Goal: Transaction & Acquisition: Purchase product/service

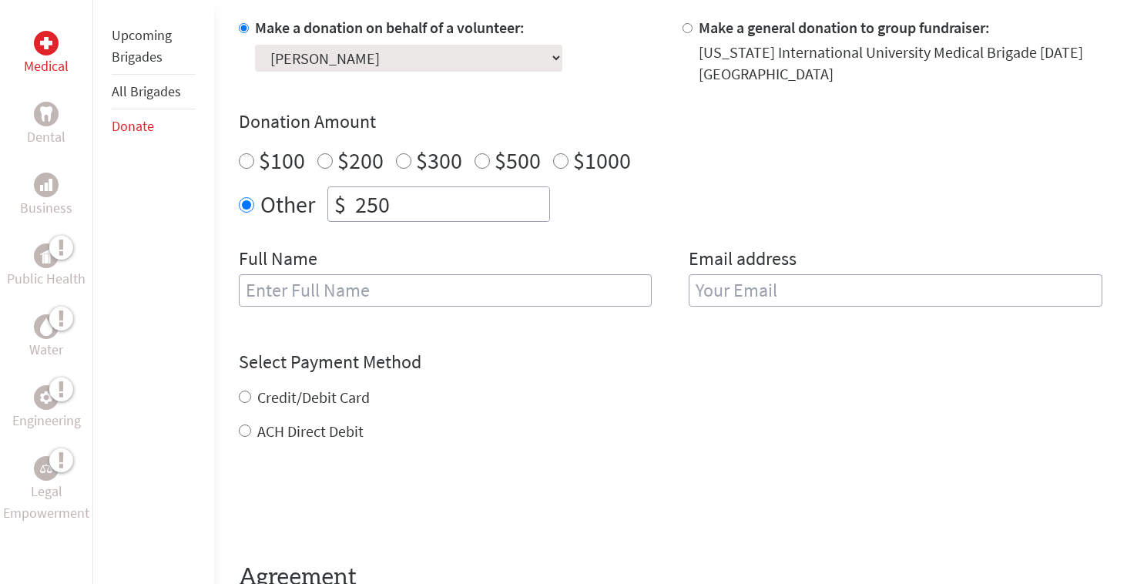
scroll to position [479, 0]
click at [442, 284] on input "text" at bounding box center [446, 292] width 414 height 32
type input "s"
type input "[PERSON_NAME]"
click at [820, 293] on input "email" at bounding box center [896, 292] width 414 height 32
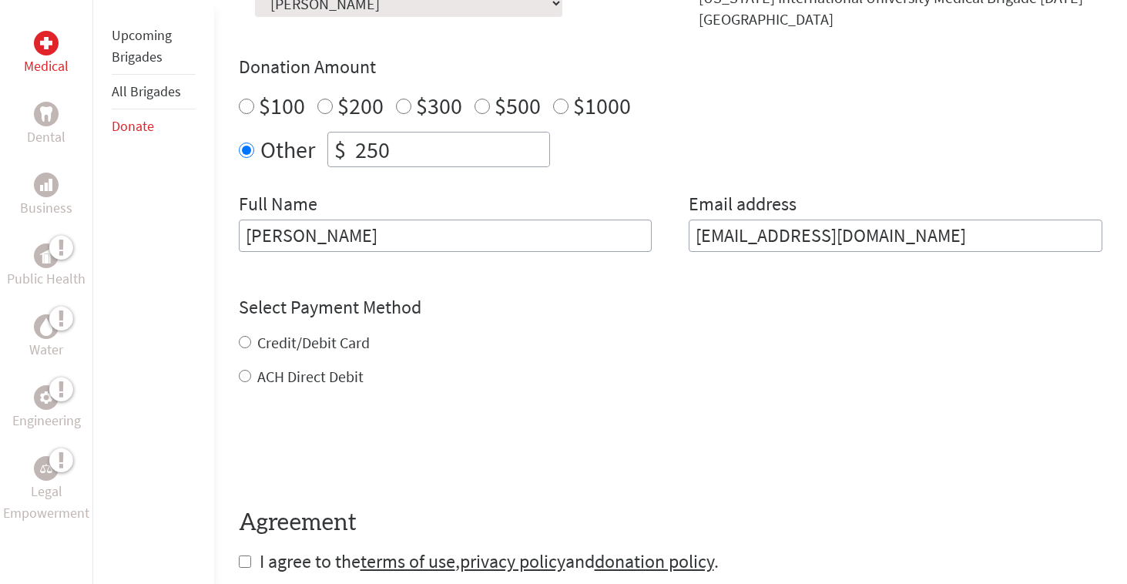
scroll to position [550, 0]
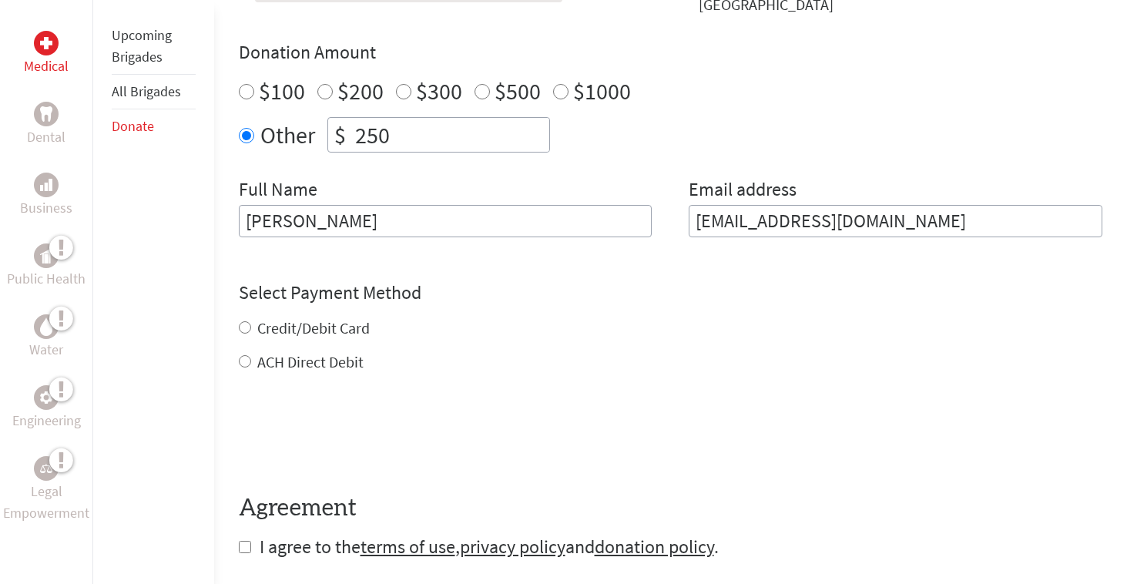
type input "[EMAIL_ADDRESS][DOMAIN_NAME]"
click at [244, 327] on div "Credit/Debit Card ACH Direct Debit" at bounding box center [671, 345] width 865 height 55
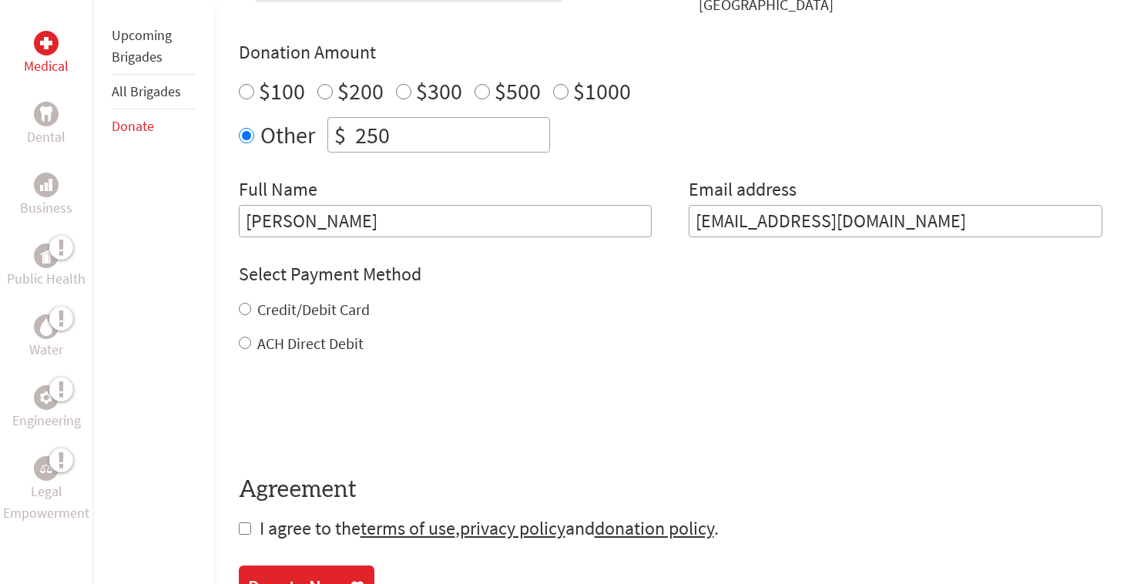
click at [244, 310] on input "Credit/Debit Card" at bounding box center [245, 309] width 12 height 12
radio input "true"
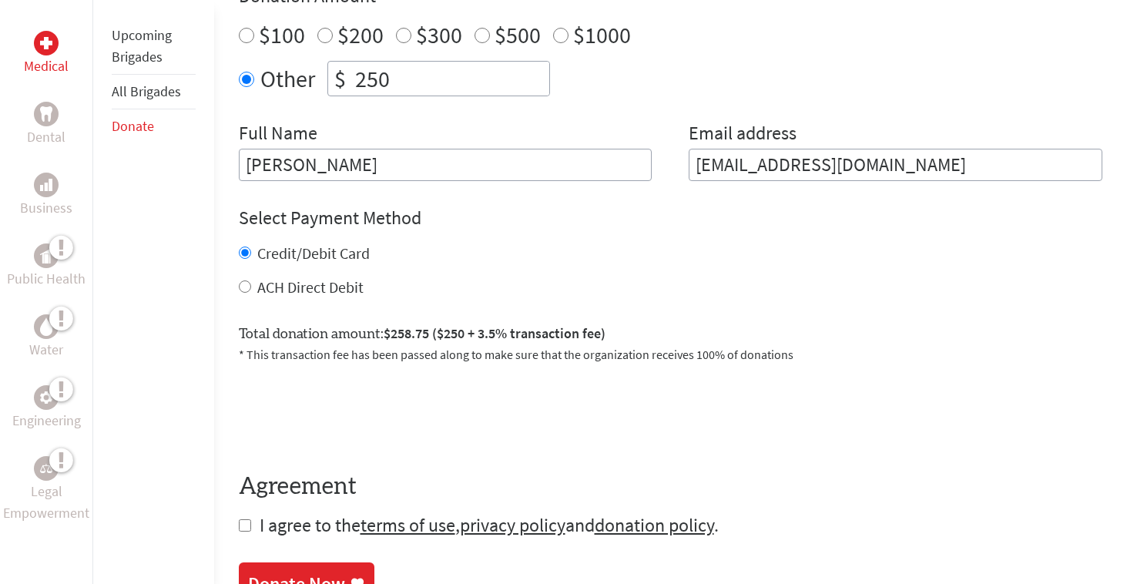
scroll to position [608, 0]
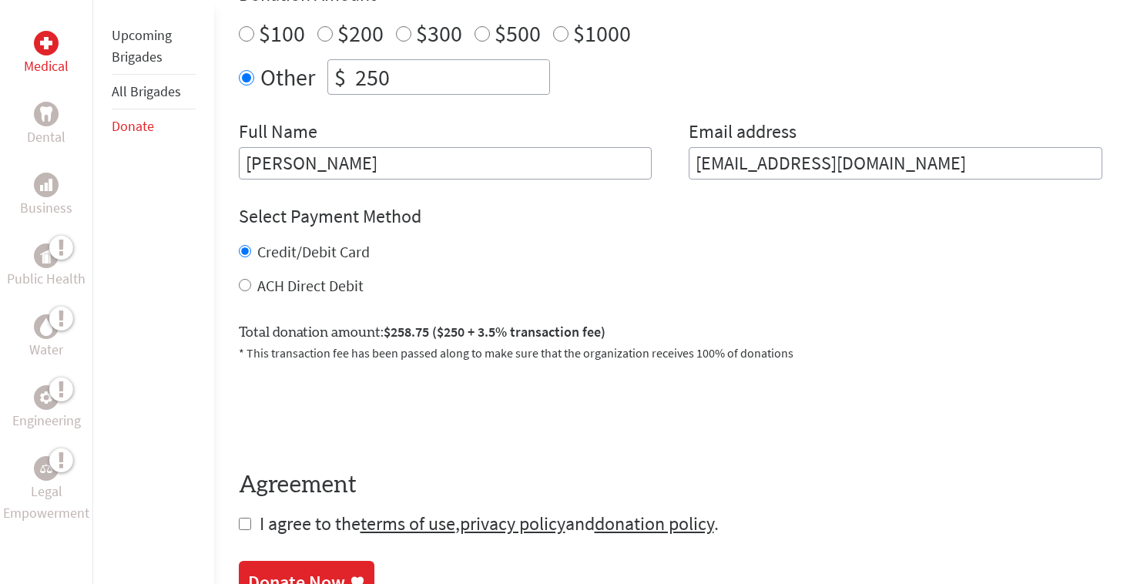
click at [239, 522] on input "checkbox" at bounding box center [245, 524] width 12 height 12
checkbox input "true"
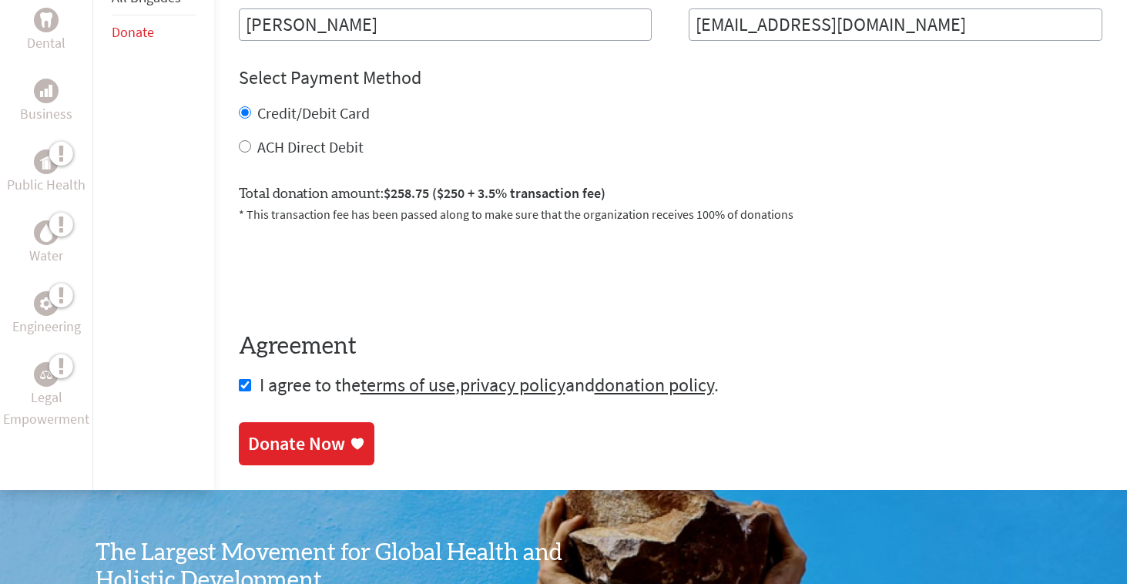
scroll to position [748, 0]
